Goal: Task Accomplishment & Management: Use online tool/utility

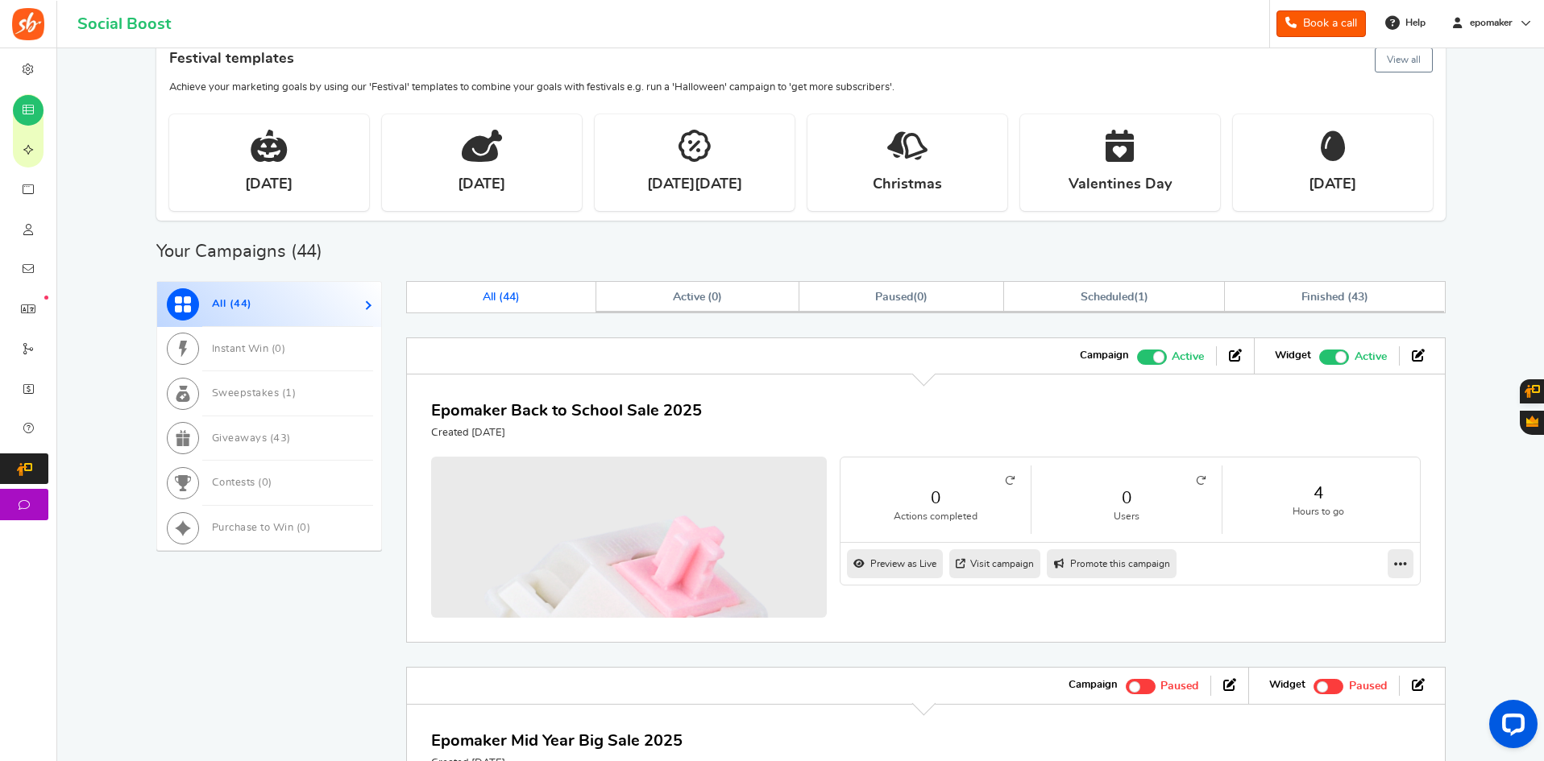
scroll to position [242, 0]
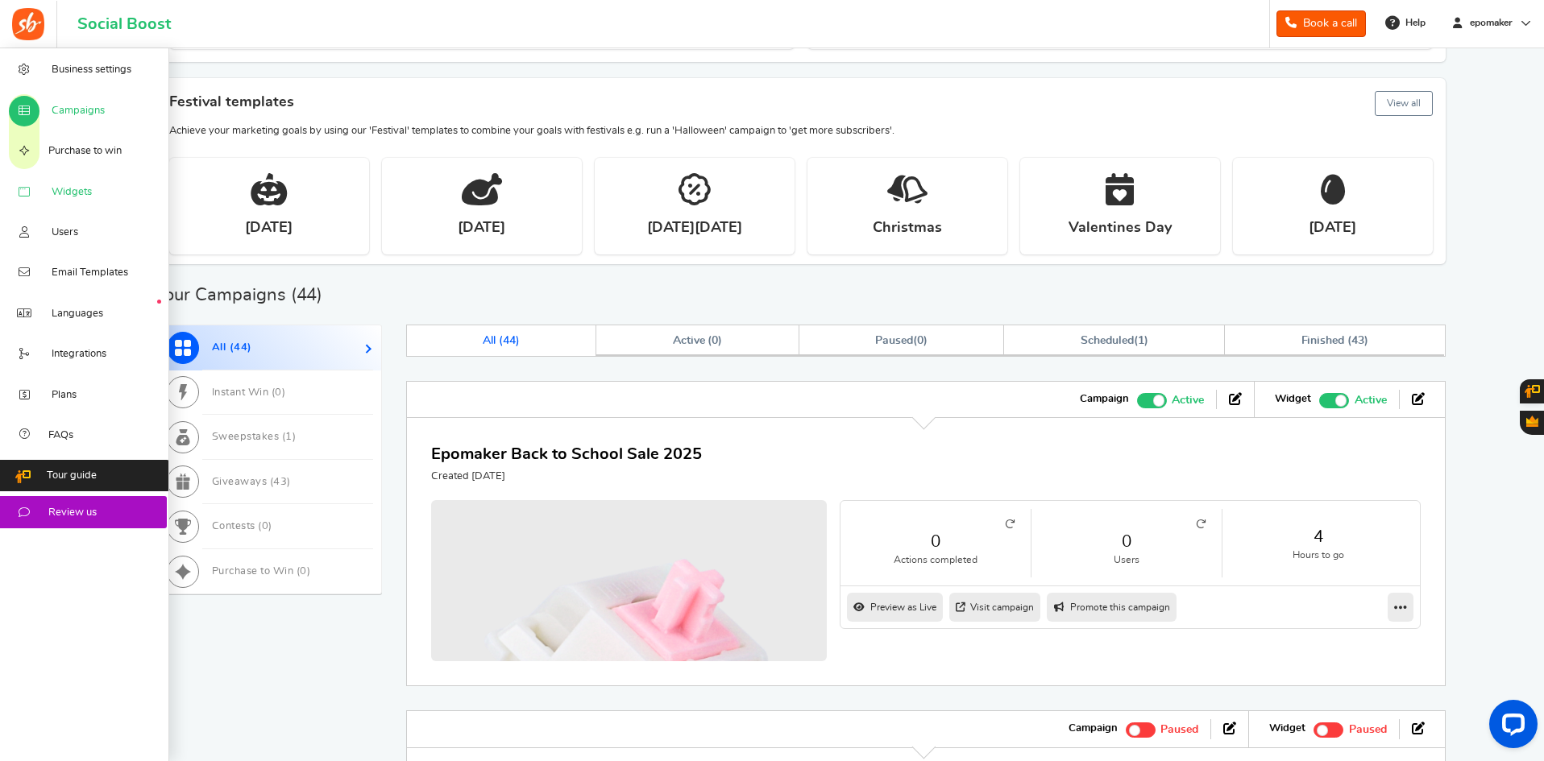
click at [63, 186] on span "Widgets" at bounding box center [72, 192] width 40 height 15
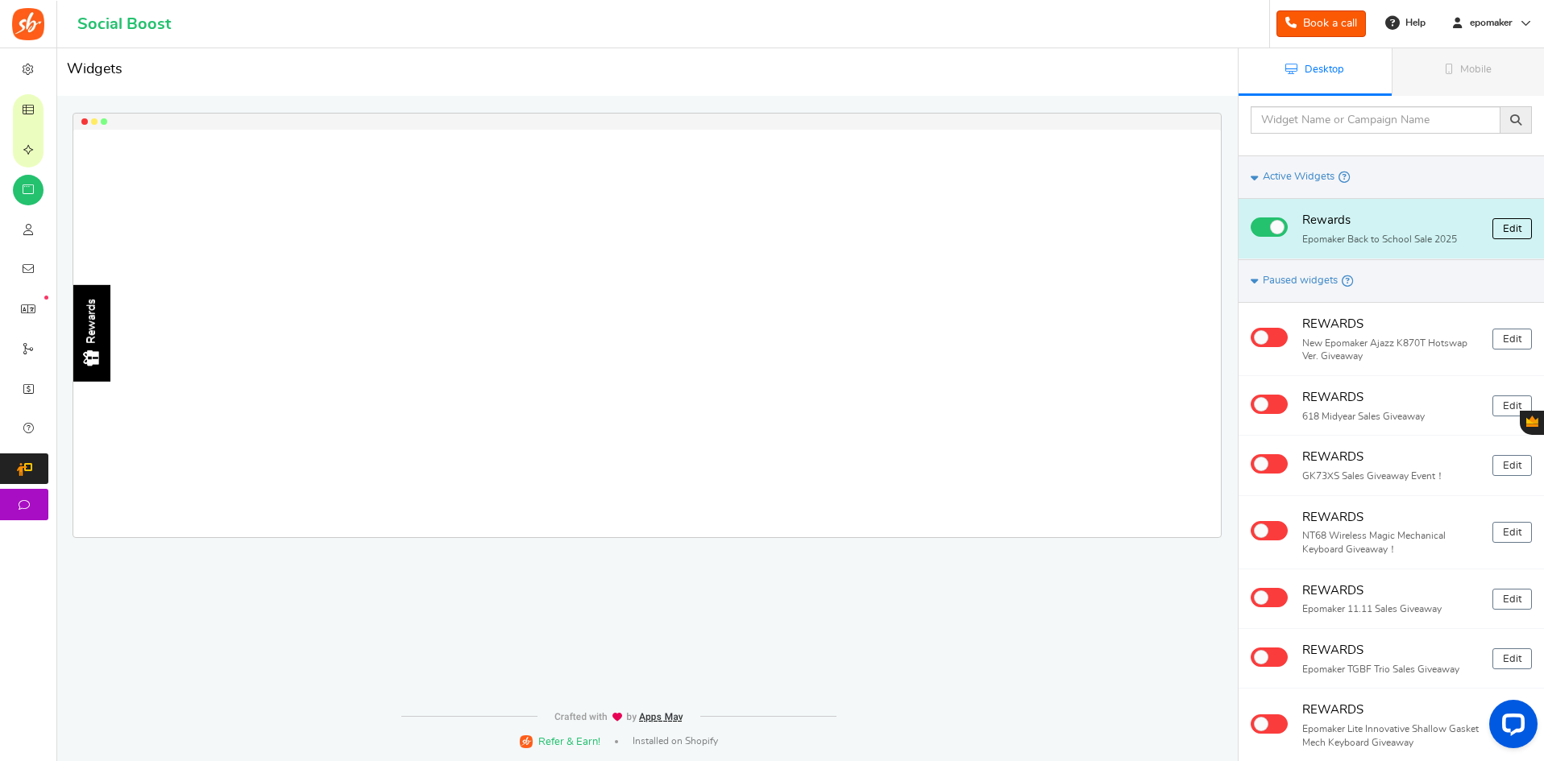
click at [1522, 226] on link "Edit" at bounding box center [1511, 228] width 39 height 21
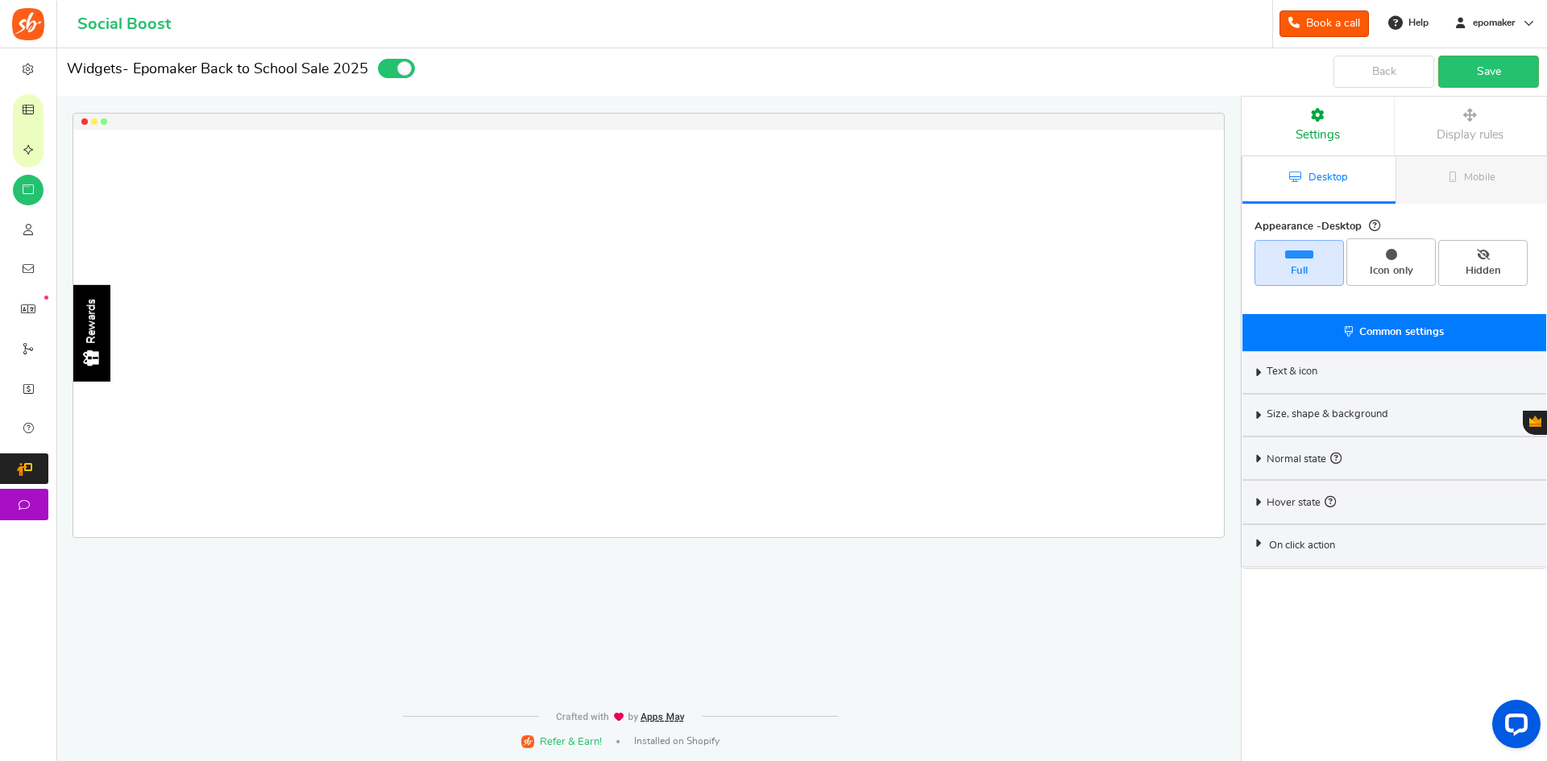
select select "left-side-drawer"
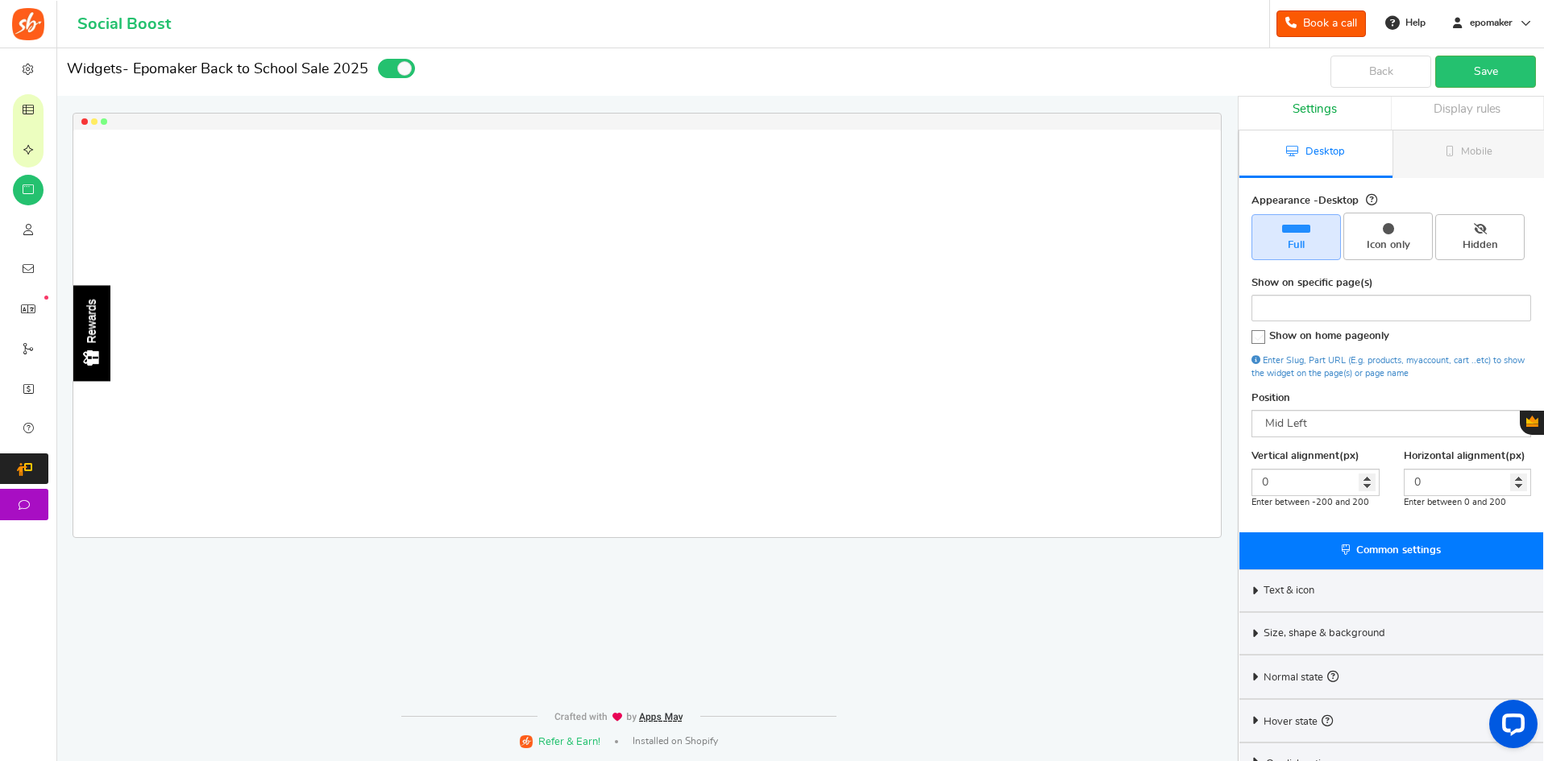
scroll to position [51, 0]
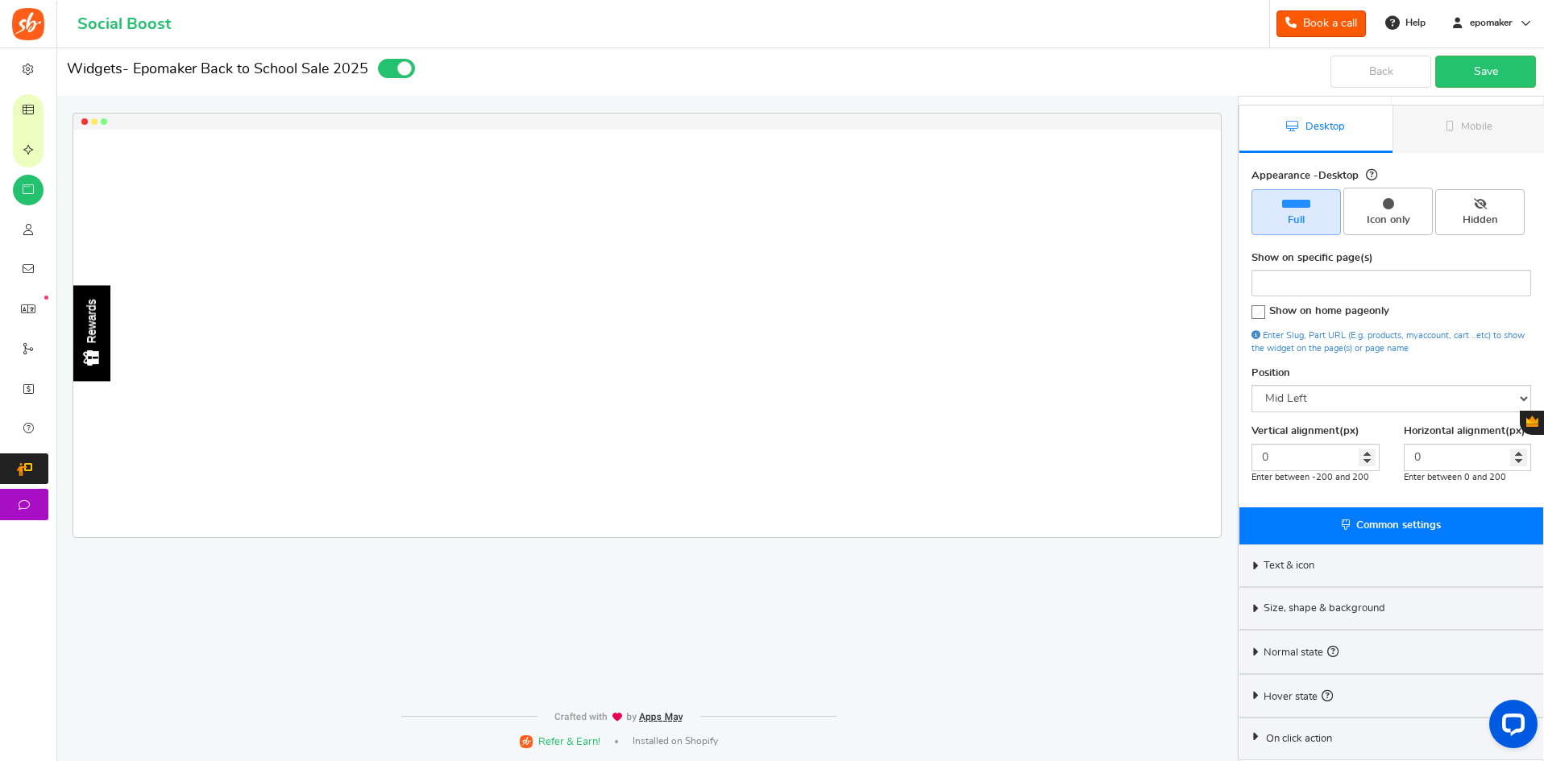
click at [1254, 564] on icon at bounding box center [1255, 565] width 12 height 7
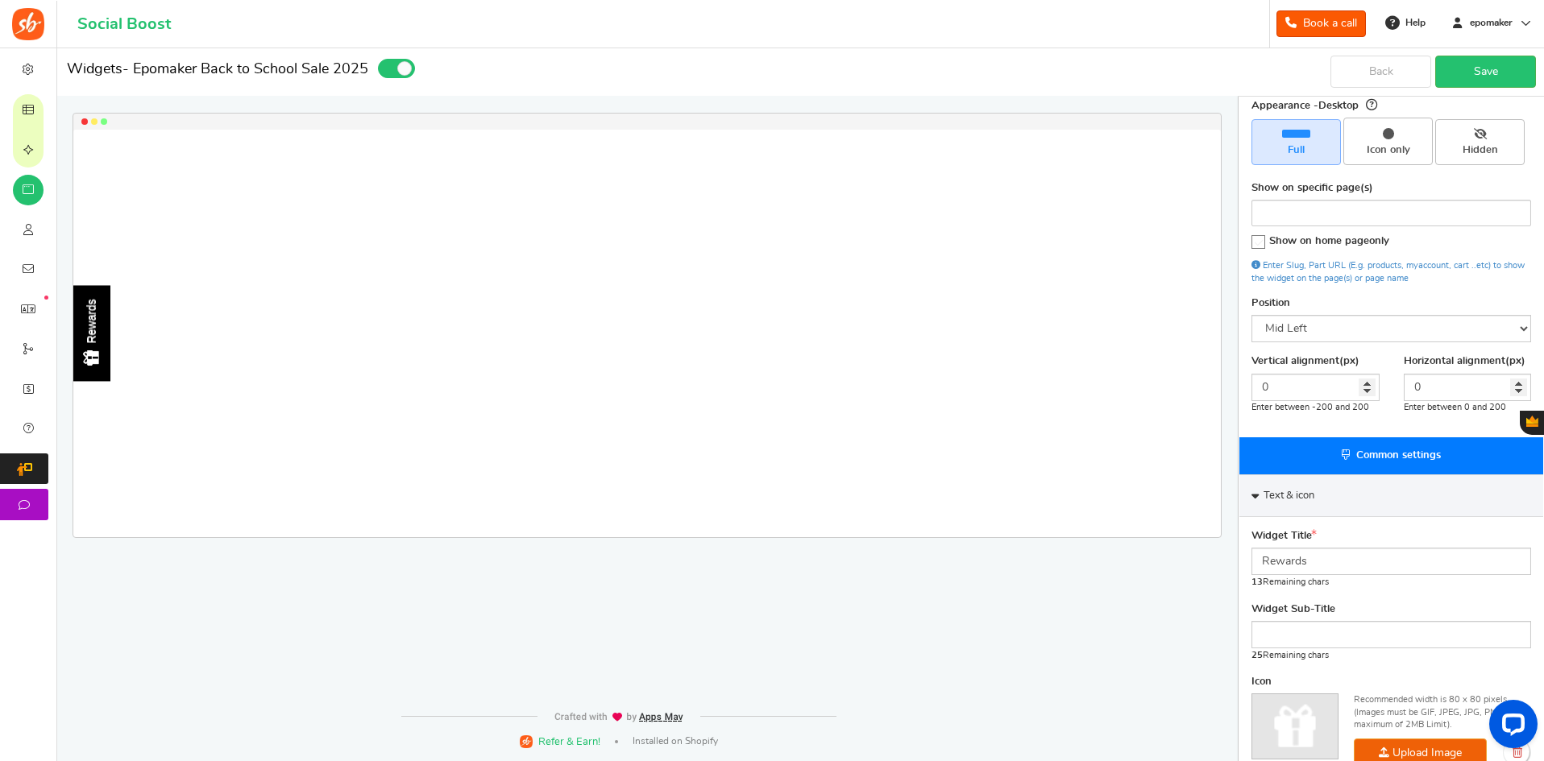
scroll to position [212, 0]
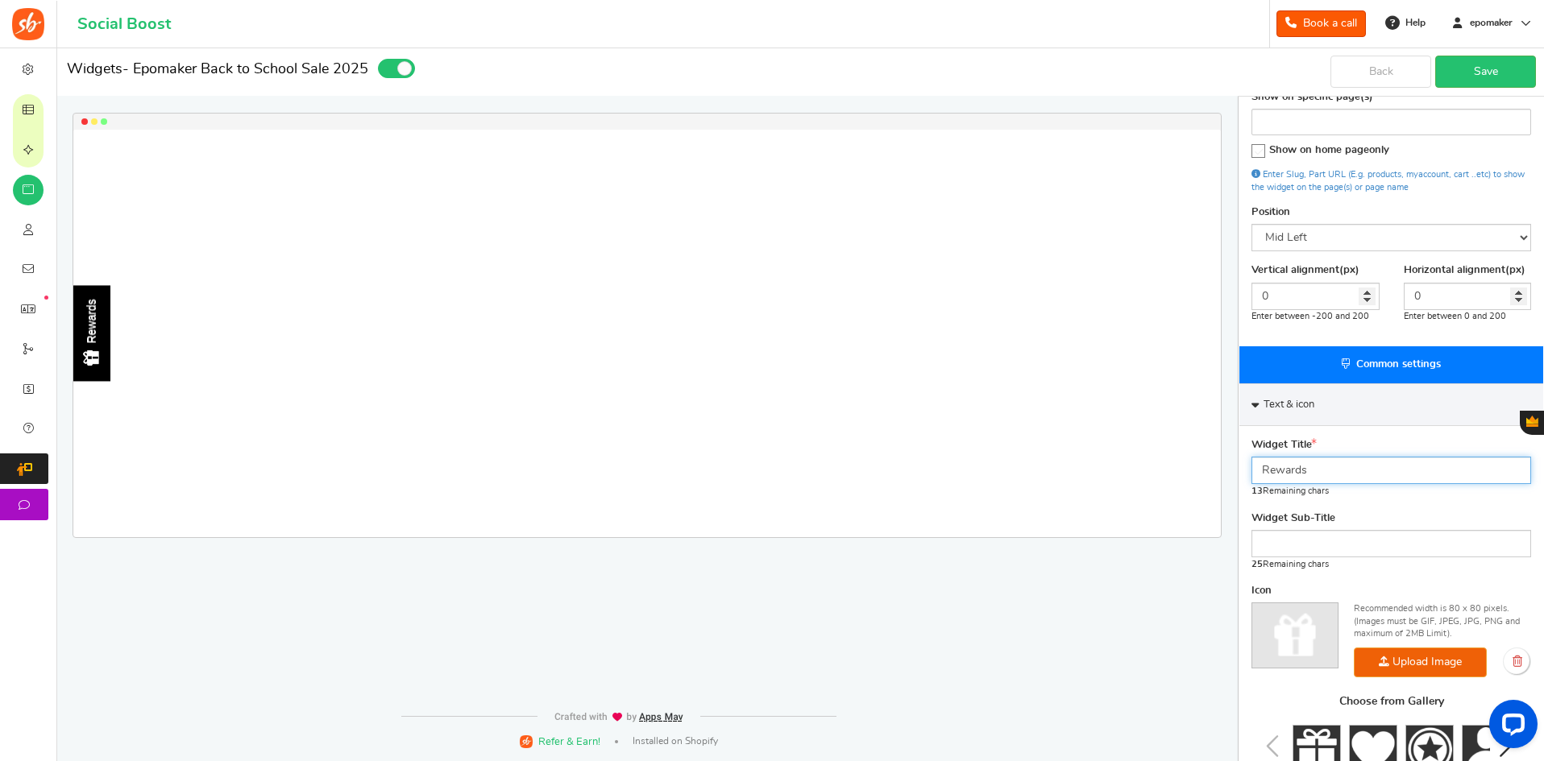
drag, startPoint x: 1341, startPoint y: 472, endPoint x: 1091, endPoint y: 466, distance: 250.7
click at [1091, 466] on div "Widgets - Epomaker Back to School Sale 2025 Desktop Mobile Back Save Please ent…" at bounding box center [800, 415] width 1487 height 1159
type input "b"
click at [1399, 469] on input "Back to School Givea" at bounding box center [1391, 470] width 280 height 27
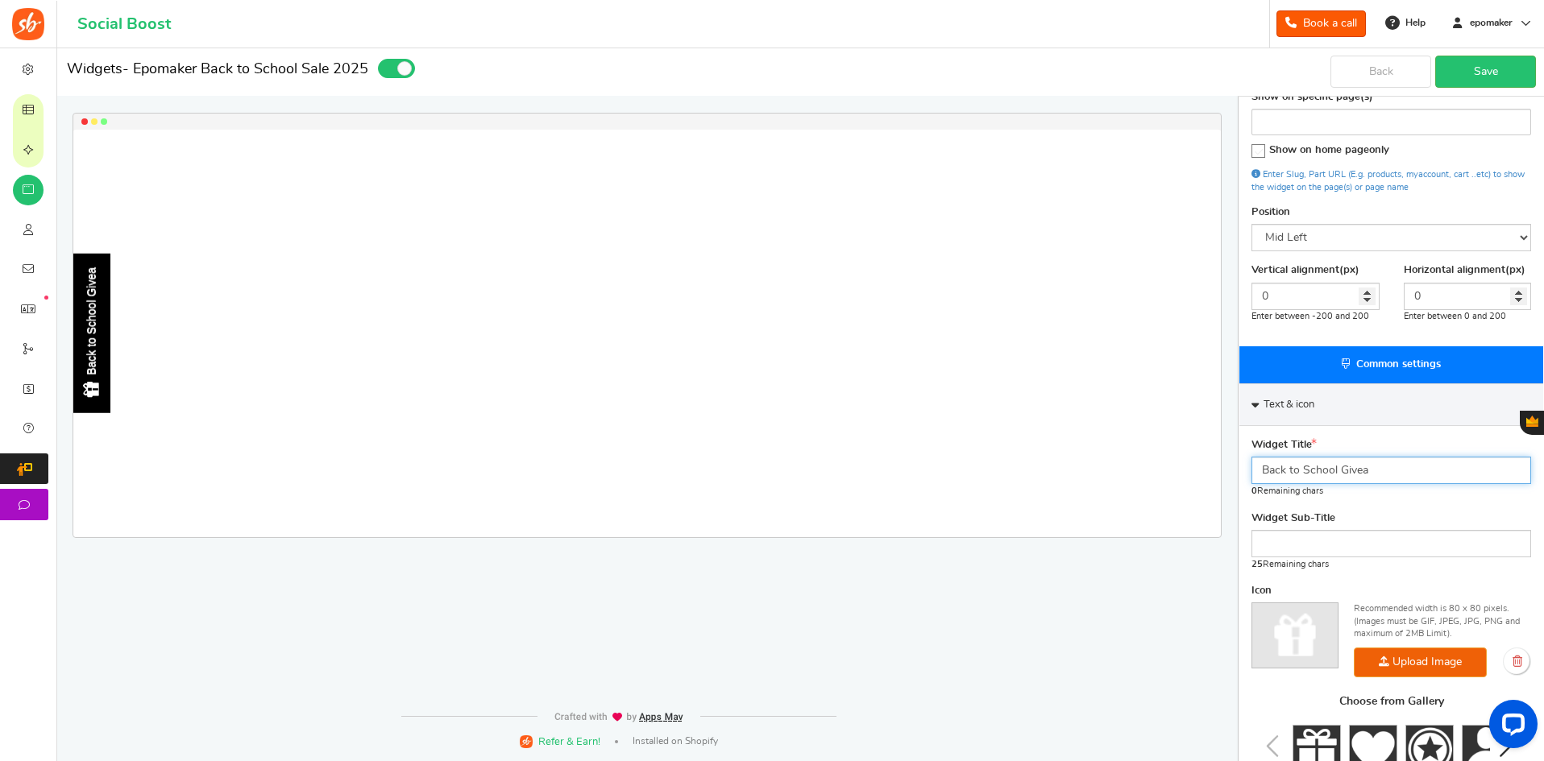
click at [1374, 477] on input "Back to School Givea" at bounding box center [1391, 470] width 280 height 27
click at [1377, 476] on input "Back to School Givea" at bounding box center [1391, 470] width 280 height 27
click at [1299, 445] on label "Widget Title" at bounding box center [1283, 445] width 65 height 15
click at [1316, 468] on input "Back to School Givea" at bounding box center [1391, 470] width 280 height 27
click at [1299, 467] on input "Back to School Givea" at bounding box center [1391, 470] width 280 height 27
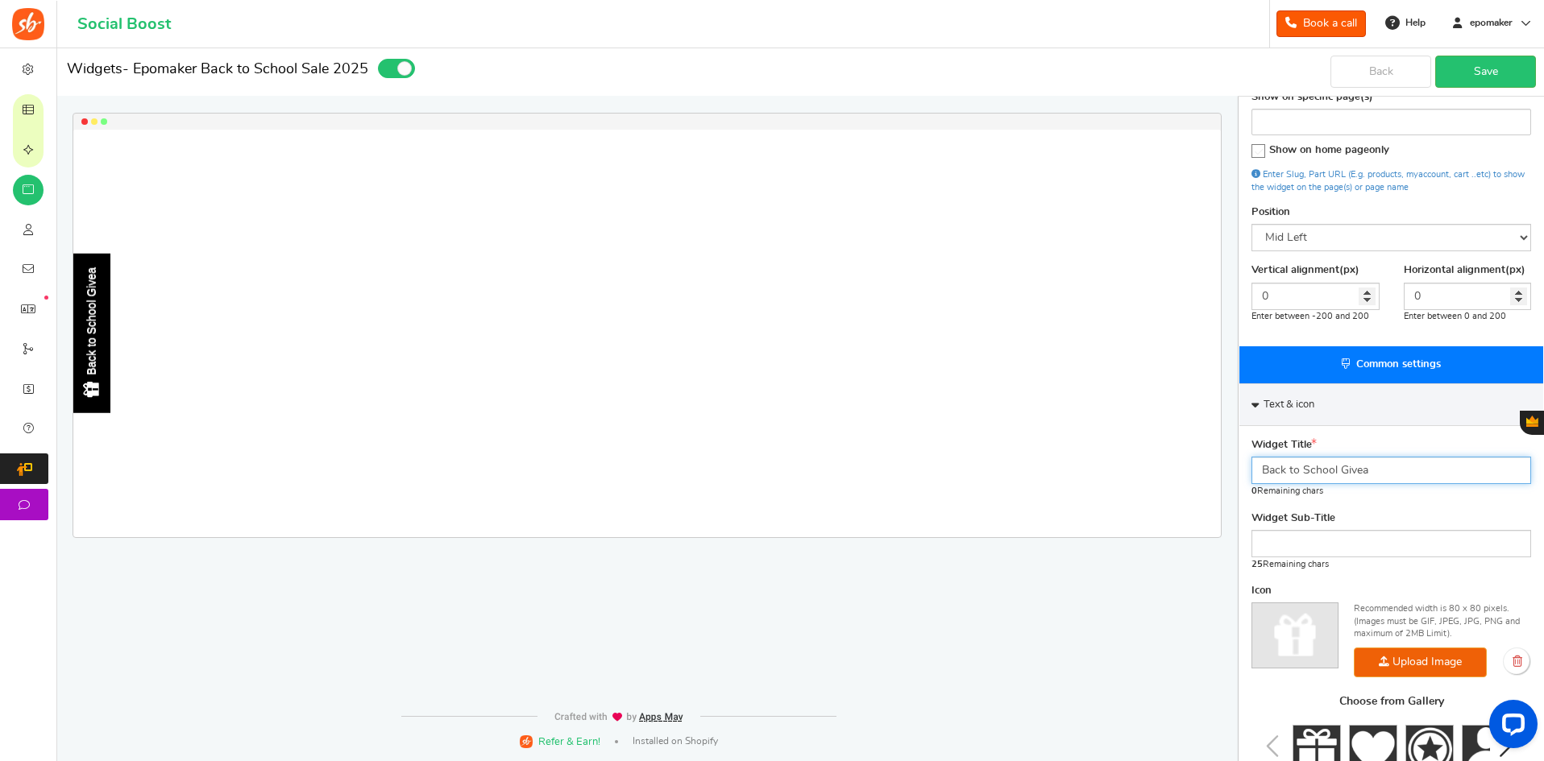
click at [1308, 467] on input "Back to School Givea" at bounding box center [1391, 470] width 280 height 27
click at [1391, 476] on input "Back to School Givea" at bounding box center [1391, 470] width 280 height 27
click at [1342, 470] on input "Back to School Givea" at bounding box center [1391, 470] width 280 height 27
click at [1308, 472] on input "Back to School Givea" at bounding box center [1391, 470] width 280 height 27
drag, startPoint x: 1341, startPoint y: 472, endPoint x: 1293, endPoint y: 486, distance: 49.5
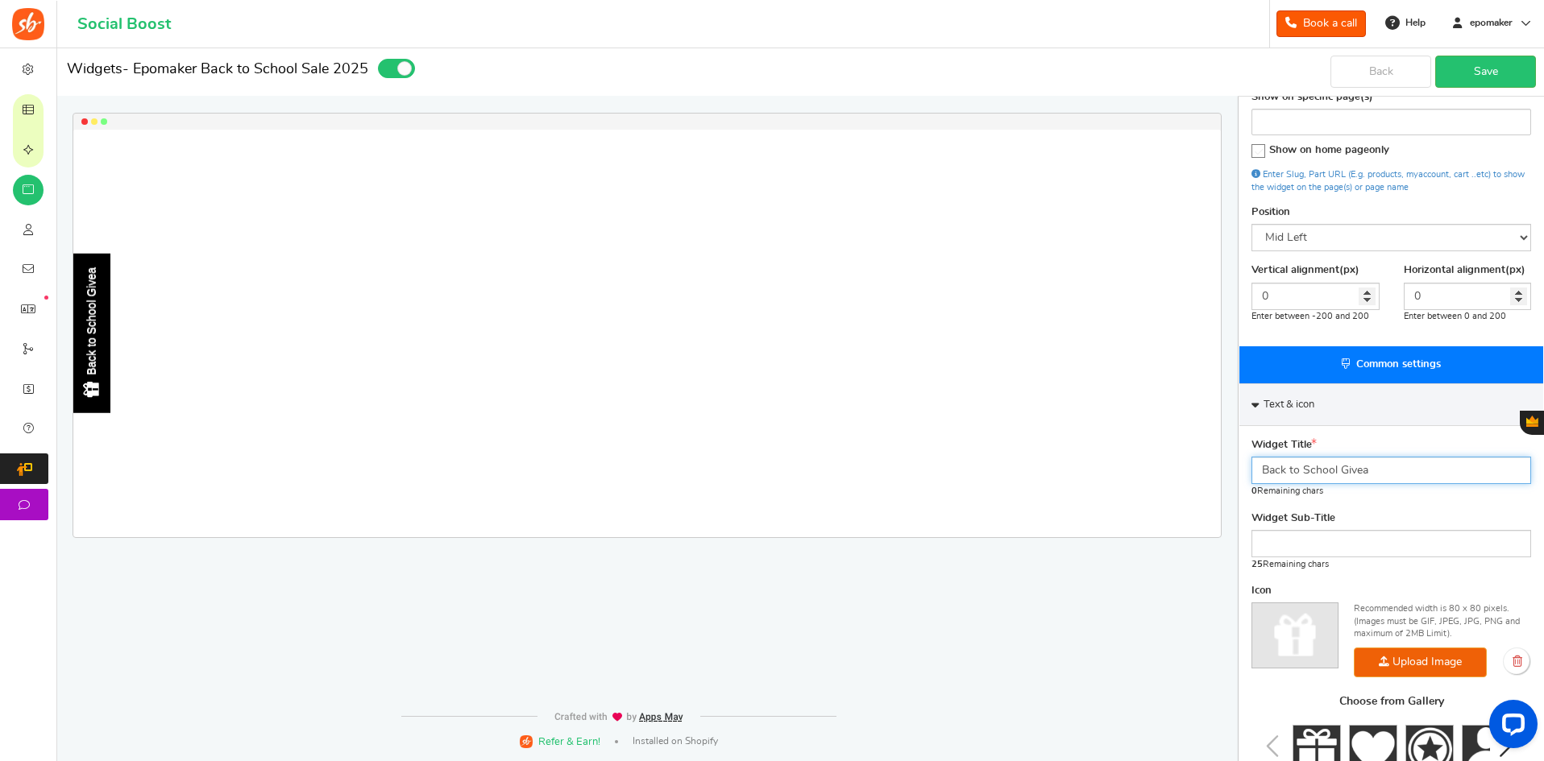
click at [1226, 478] on div "Widgets - Epomaker Back to School Sale 2025 Desktop Mobile Back Save Please ent…" at bounding box center [800, 415] width 1487 height 1159
click at [1300, 475] on input "Givea" at bounding box center [1391, 470] width 280 height 27
type input "GIVEAWAY"
click at [1350, 465] on input "GIVEAWAY" at bounding box center [1391, 470] width 280 height 27
click at [1258, 468] on input "GIVEAWAY" at bounding box center [1391, 470] width 280 height 27
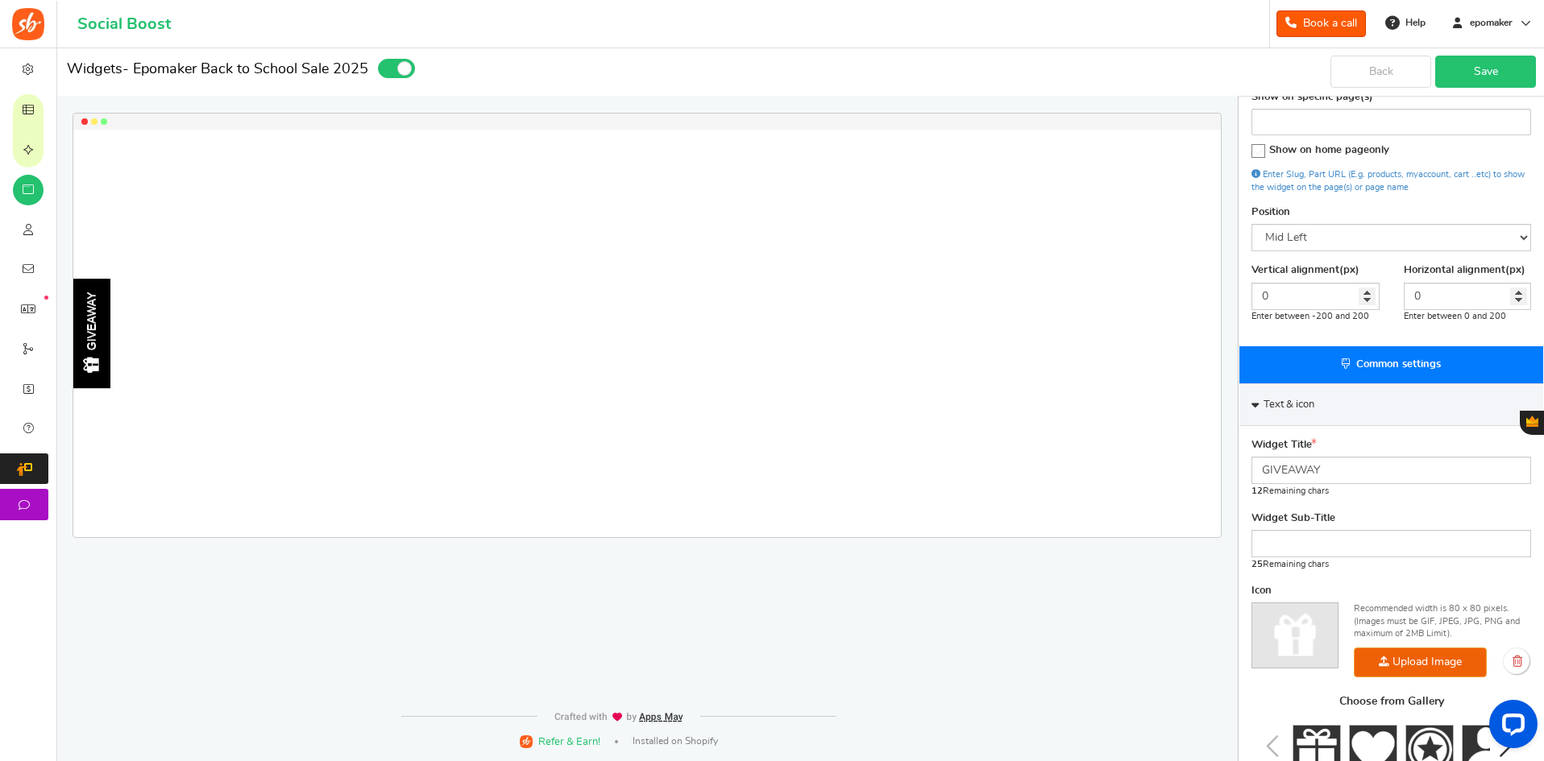
click at [1506, 64] on link "Save" at bounding box center [1485, 72] width 101 height 32
click at [1316, 442] on span at bounding box center [1314, 441] width 5 height 6
click at [1292, 538] on input "text" at bounding box center [1391, 543] width 280 height 27
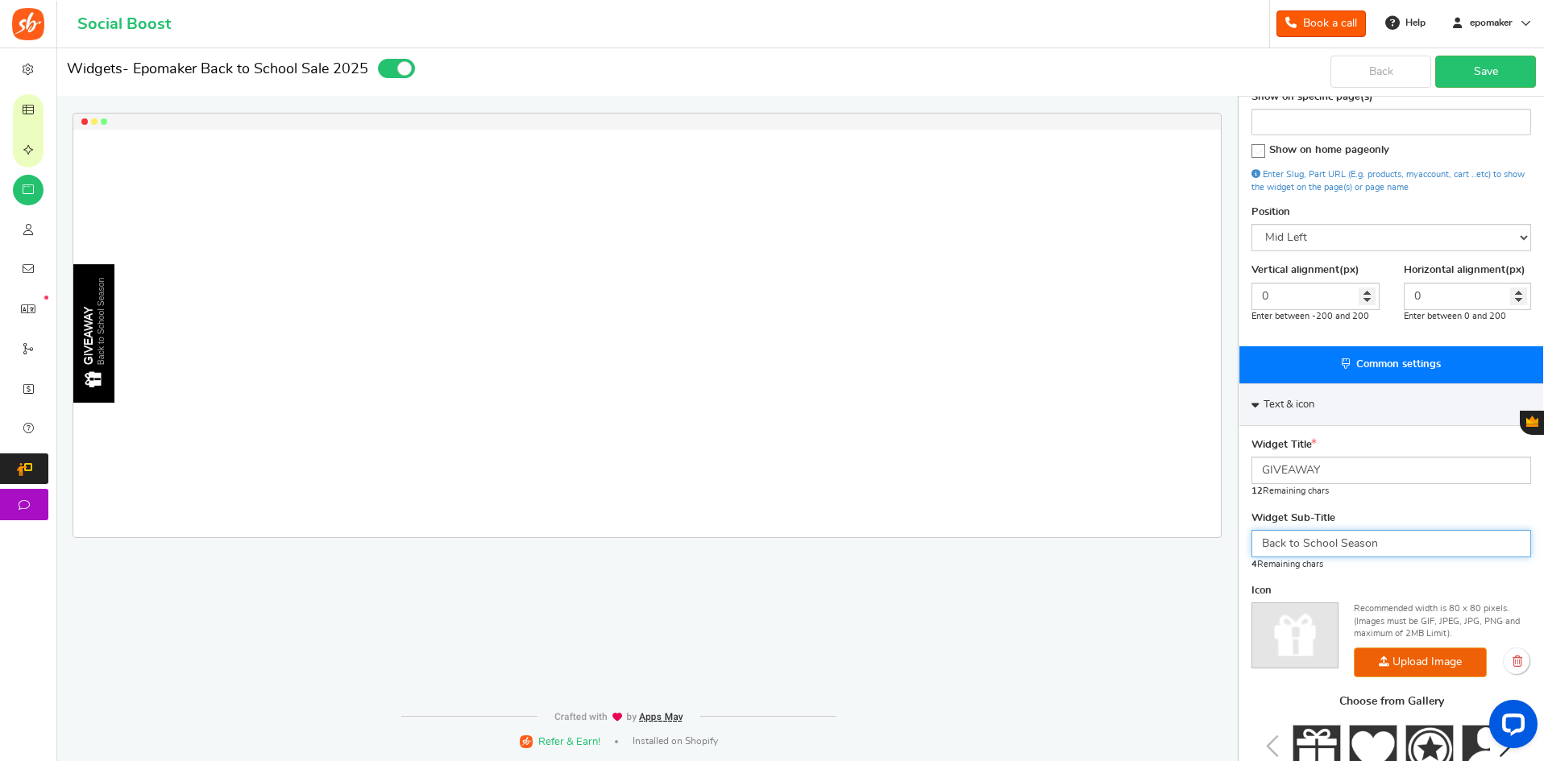
type input "Back to School Season"
click at [1358, 469] on input "GIVEAWAY" at bounding box center [1391, 470] width 280 height 27
click at [1395, 539] on input "Back to School Season" at bounding box center [1391, 543] width 280 height 27
drag, startPoint x: 1384, startPoint y: 545, endPoint x: 1218, endPoint y: 544, distance: 166.0
click at [1218, 544] on div "Widgets - Epomaker Back to School Sale 2025 Desktop Mobile Back Save Successful…" at bounding box center [800, 415] width 1487 height 1159
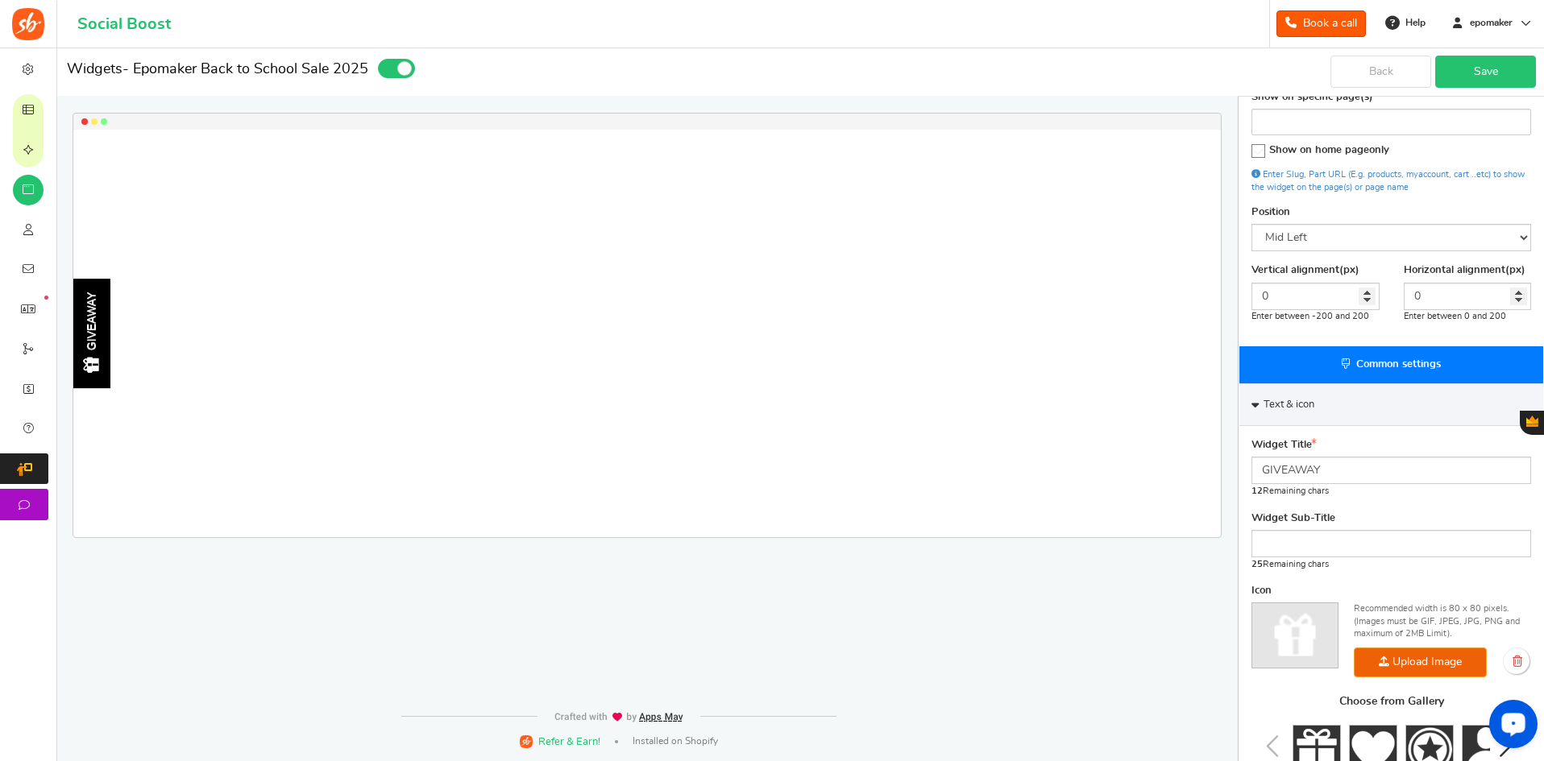
click at [1462, 62] on link "Save" at bounding box center [1485, 72] width 101 height 32
